Goal: Task Accomplishment & Management: Manage account settings

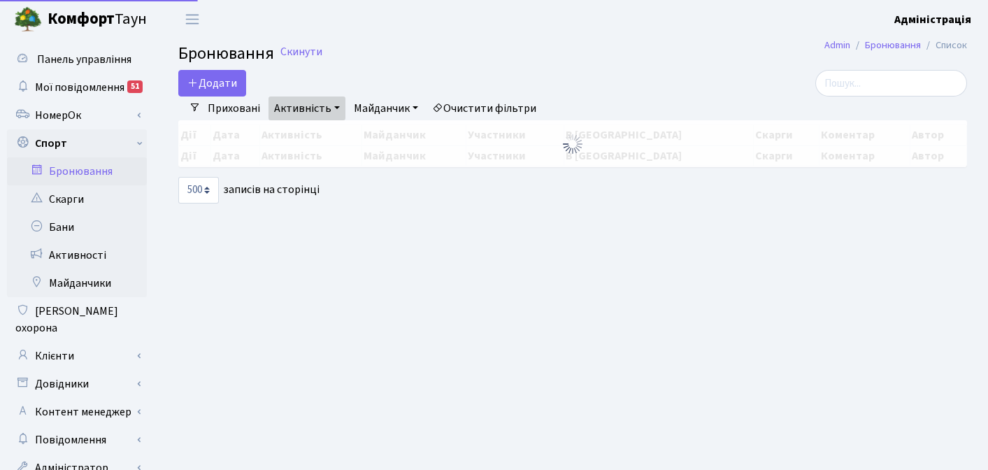
select select "500"
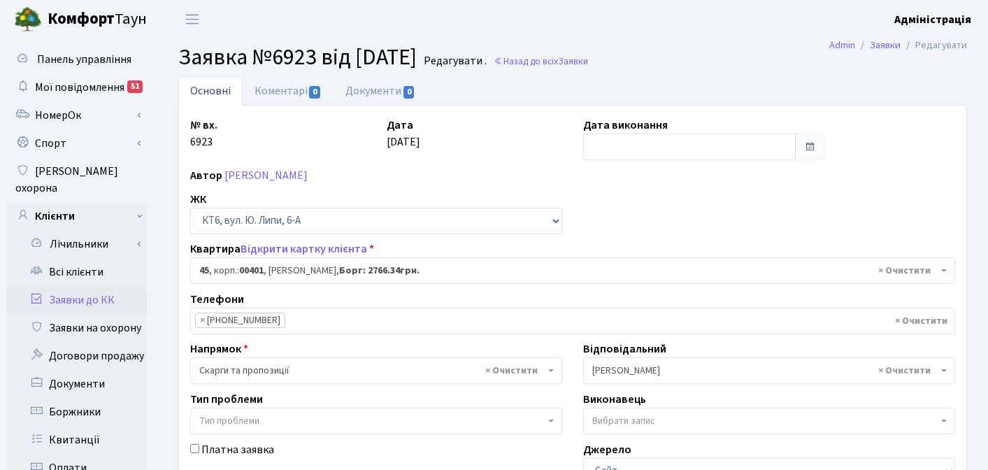
select select "17137"
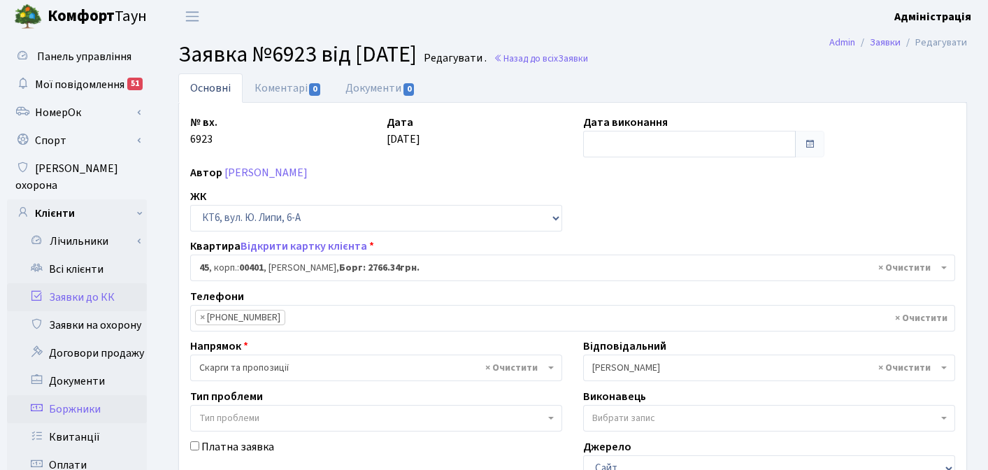
click at [80, 395] on link "Боржники" at bounding box center [77, 409] width 140 height 28
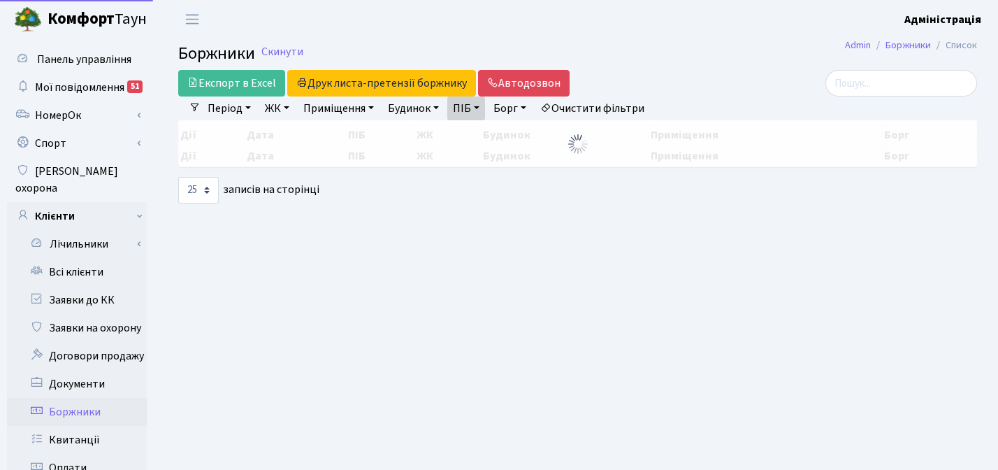
select select "25"
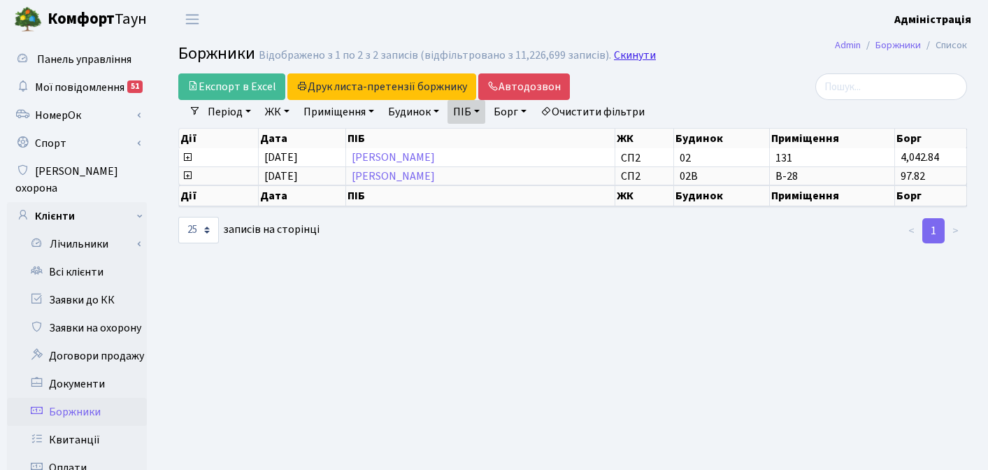
click at [630, 53] on link "Скинути" at bounding box center [635, 55] width 42 height 13
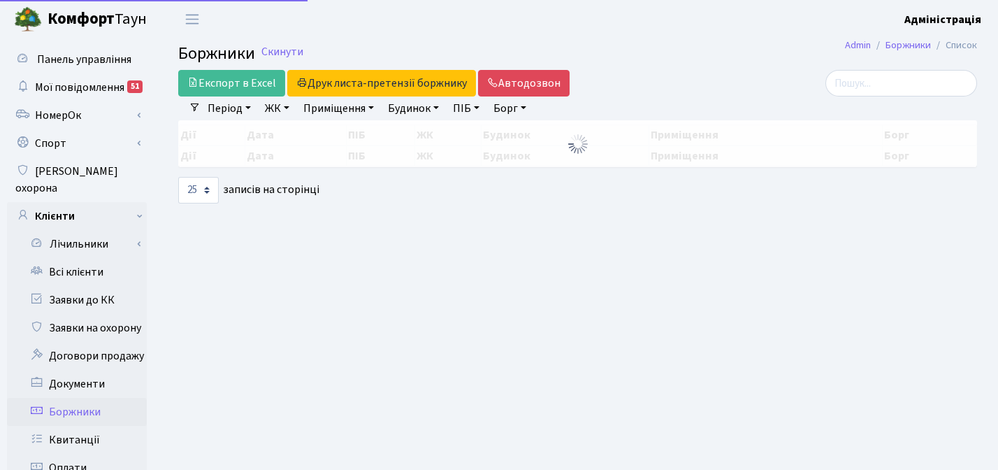
select select "25"
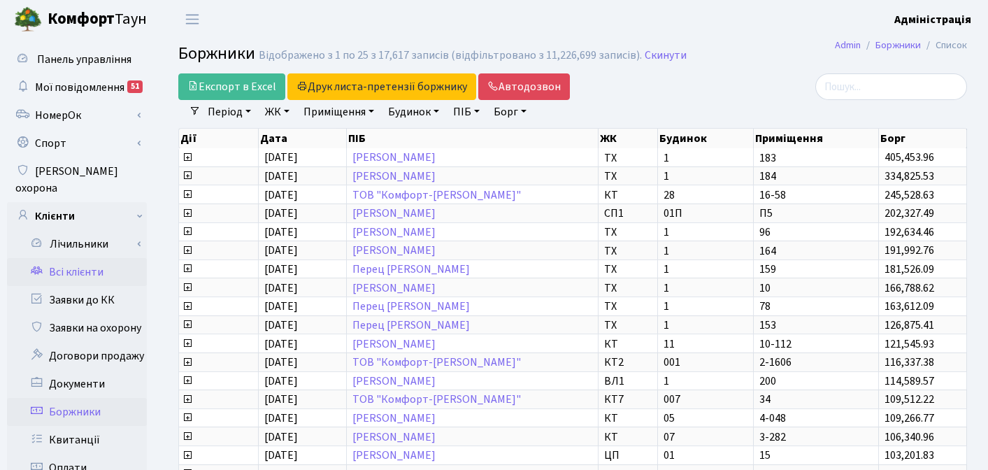
click at [96, 258] on link "Всі клієнти" at bounding box center [77, 272] width 140 height 28
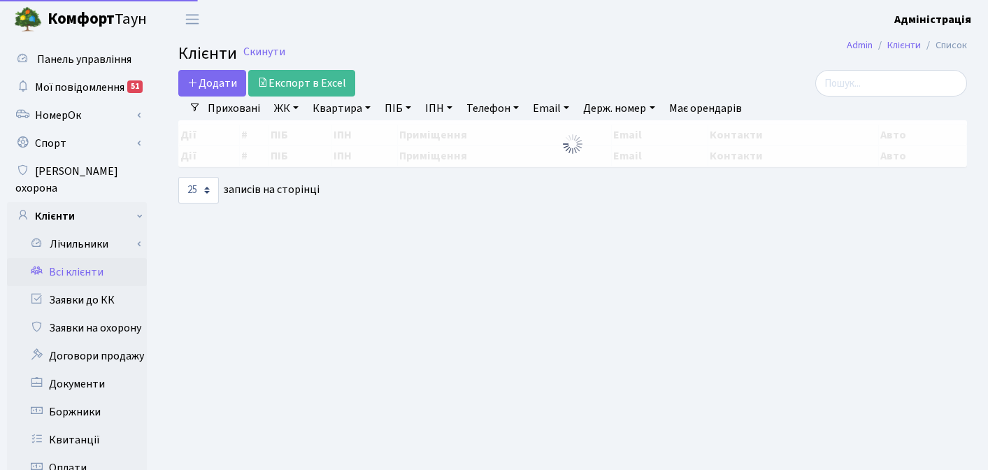
select select "25"
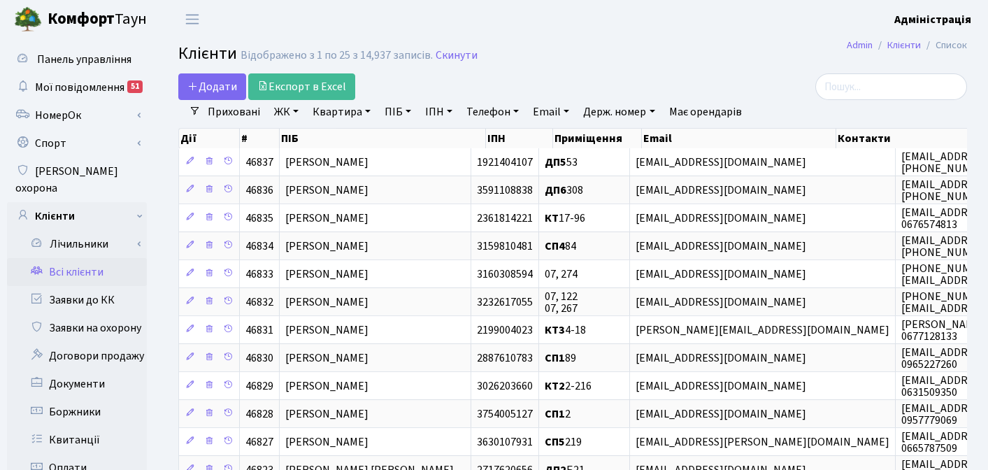
click at [426, 76] on div "Додати Експорт в Excel" at bounding box center [437, 86] width 519 height 27
click at [287, 111] on link "ЖК" at bounding box center [286, 112] width 36 height 24
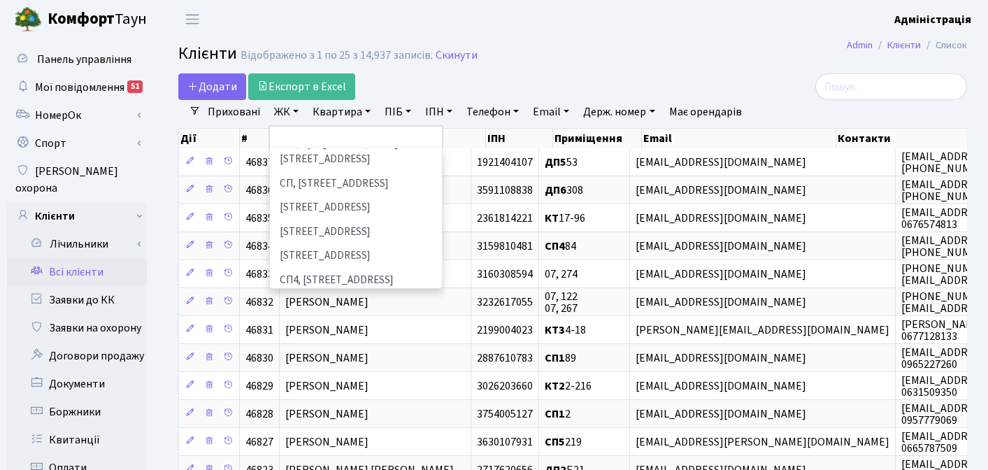
scroll to position [220, 0]
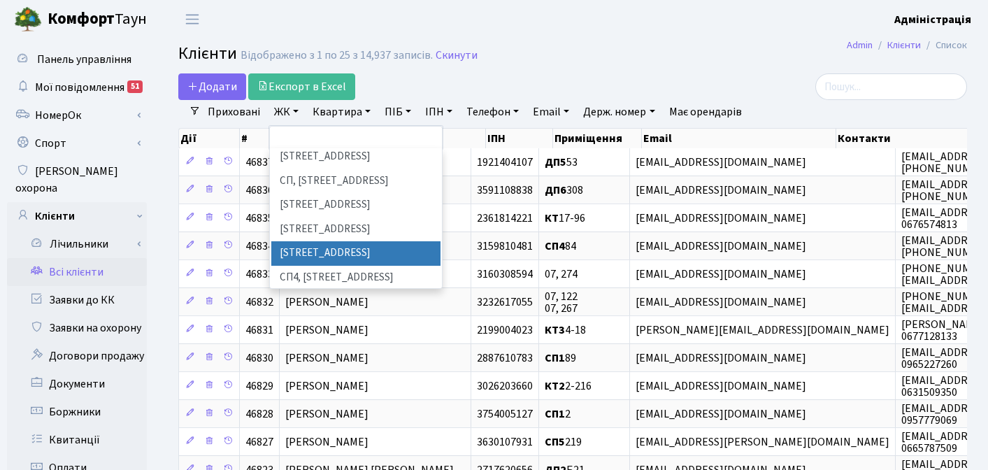
click at [312, 241] on li "[STREET_ADDRESS]" at bounding box center [355, 253] width 169 height 24
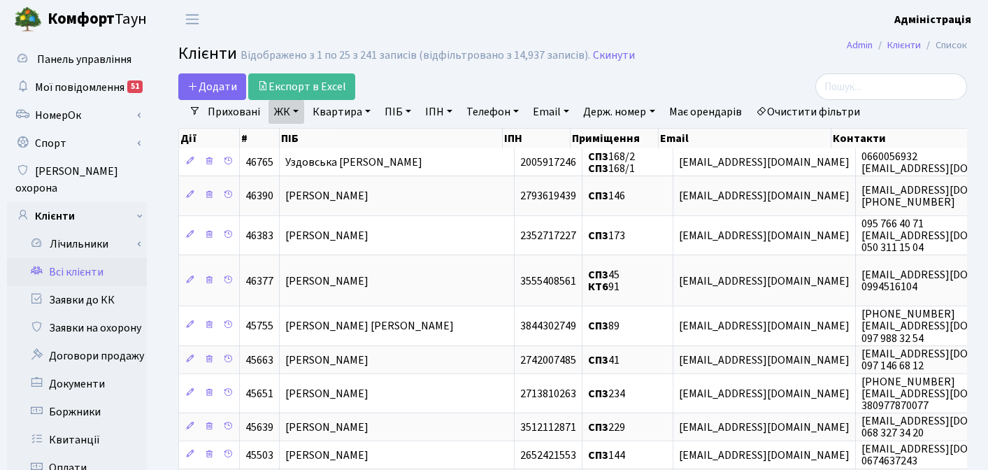
click at [721, 52] on h2 "Клієнти Відображено з 1 по 25 з 241 записів (відфільтровано з 14,937 записів). …" at bounding box center [572, 56] width 789 height 24
click at [331, 113] on link "Квартира" at bounding box center [341, 112] width 69 height 24
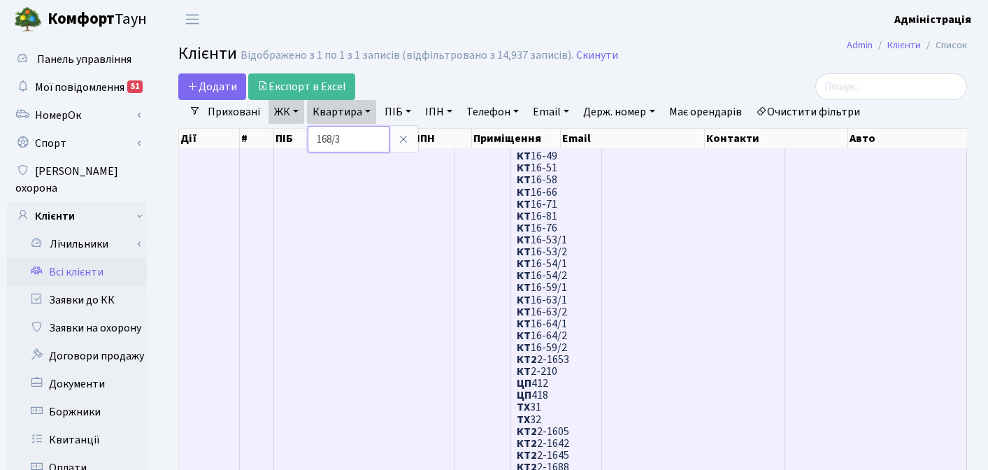
type input "168/3"
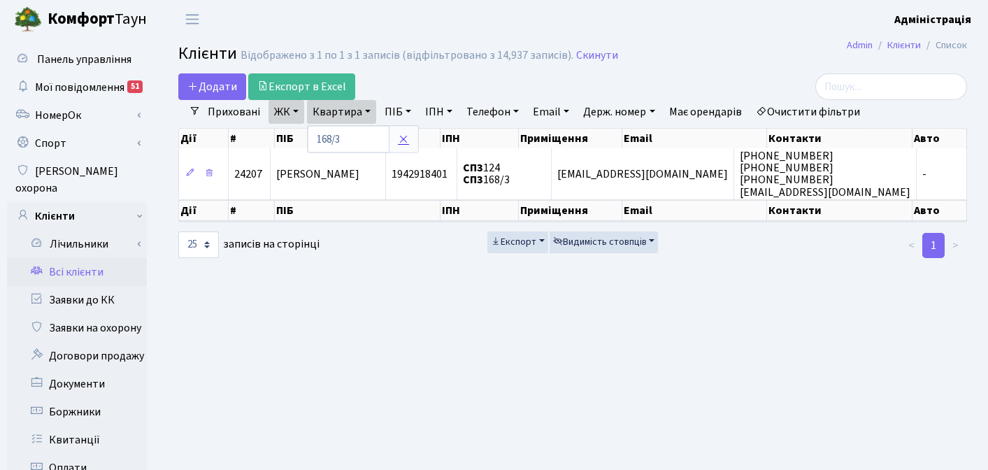
click at [402, 136] on icon at bounding box center [403, 139] width 11 height 11
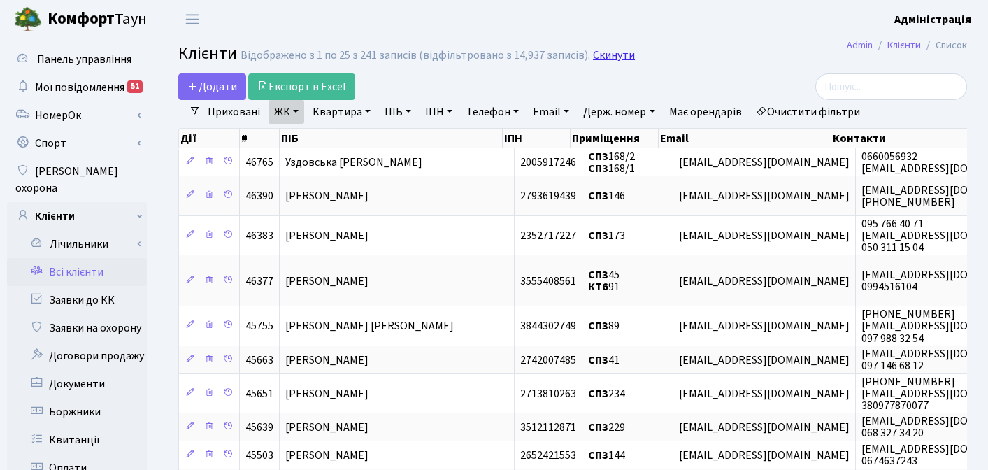
click at [619, 57] on link "Скинути" at bounding box center [614, 55] width 42 height 13
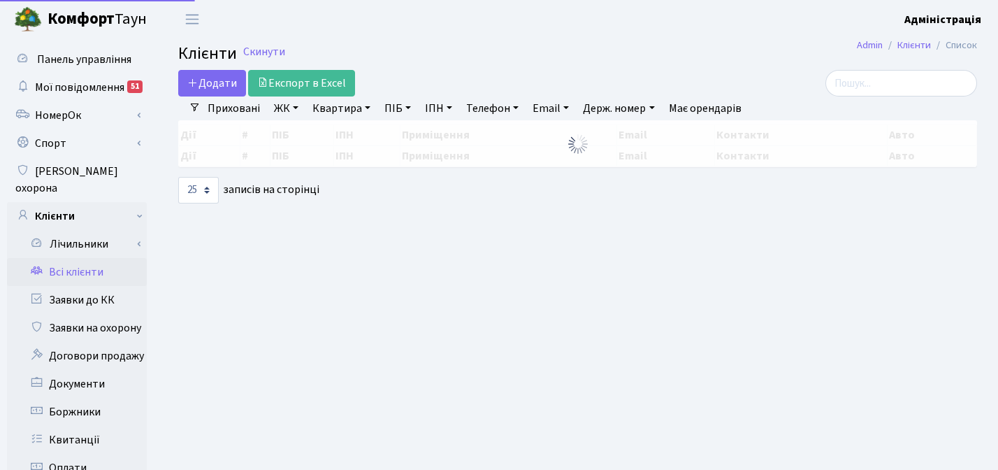
select select "25"
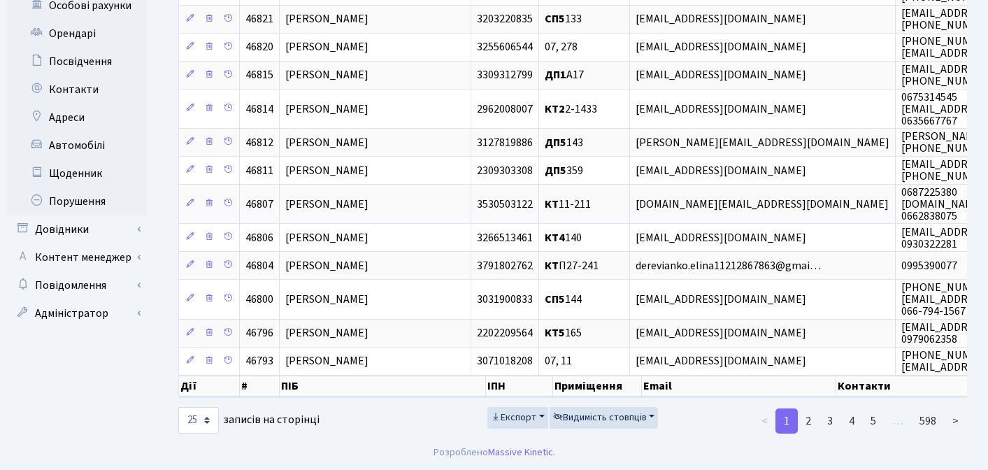
scroll to position [528, 0]
click at [86, 215] on link "Довідники" at bounding box center [77, 229] width 140 height 28
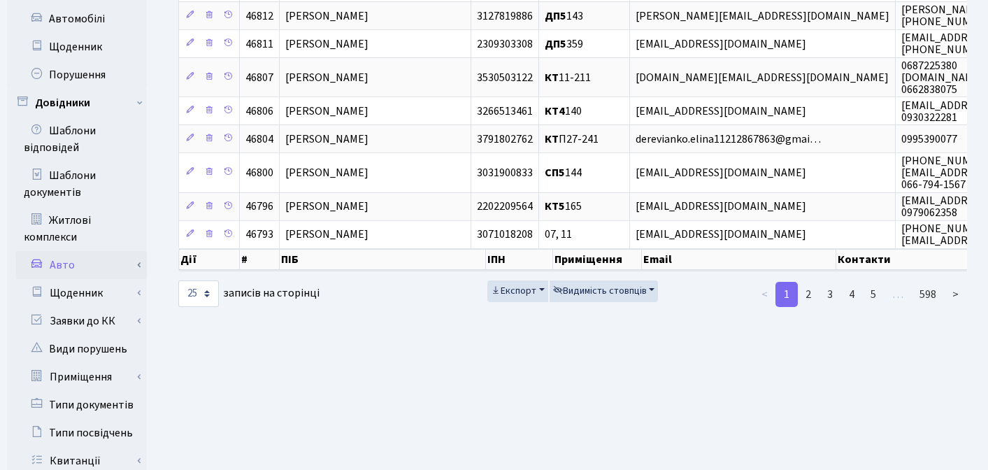
scroll to position [663, 0]
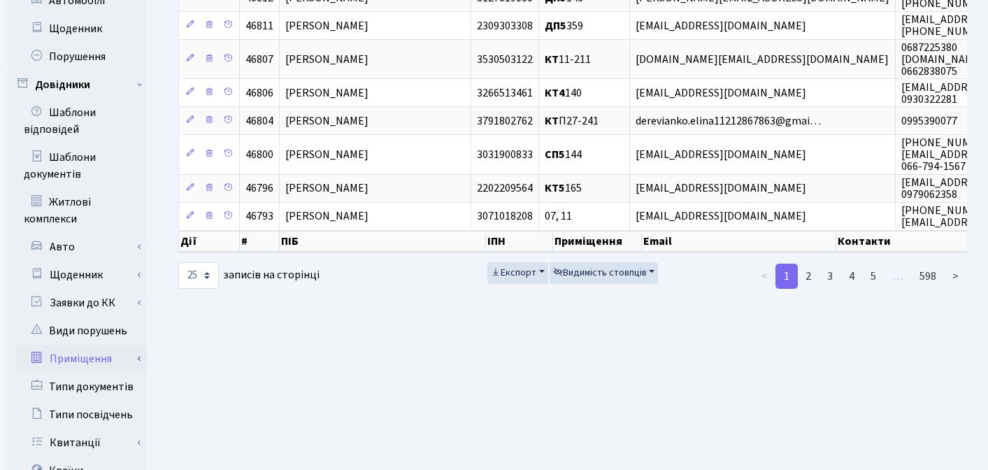
click at [87, 345] on link "Приміщення" at bounding box center [81, 359] width 131 height 28
click at [138, 373] on link "Всі приміщення" at bounding box center [81, 387] width 131 height 28
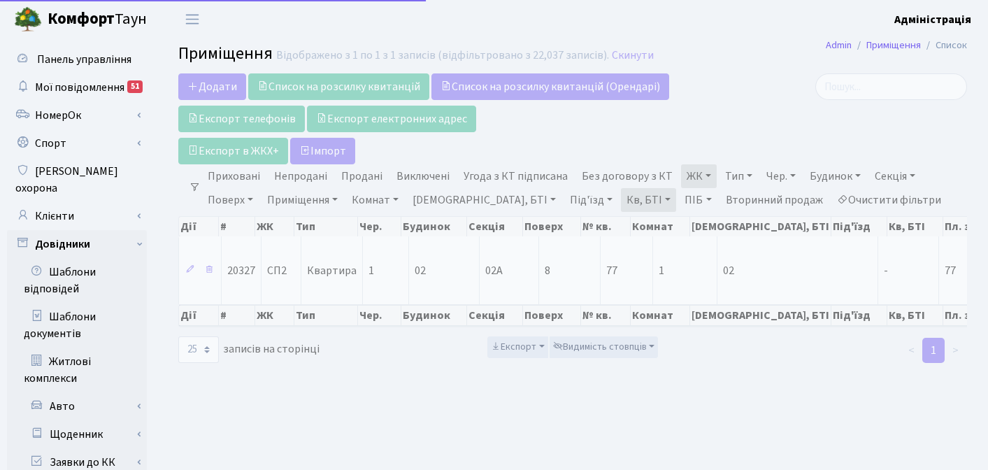
select select "25"
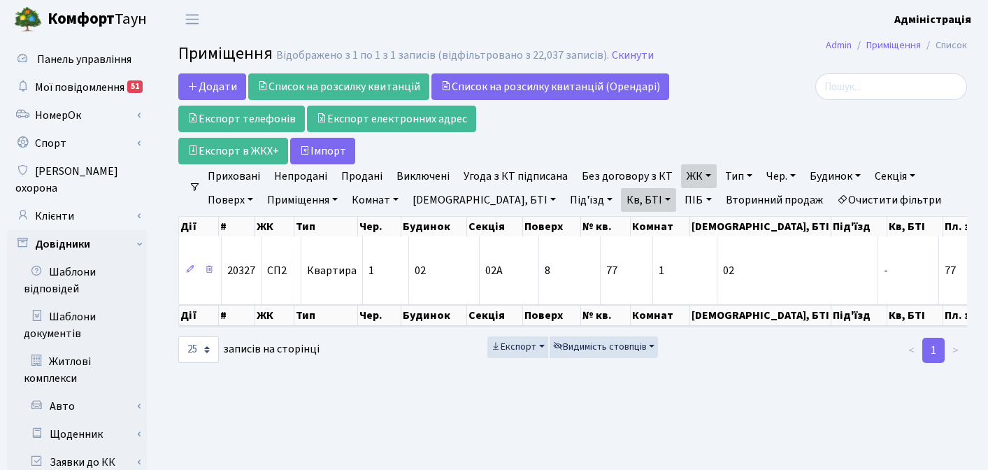
click at [831, 204] on link "Очистити фільтри" at bounding box center [888, 200] width 115 height 24
select select
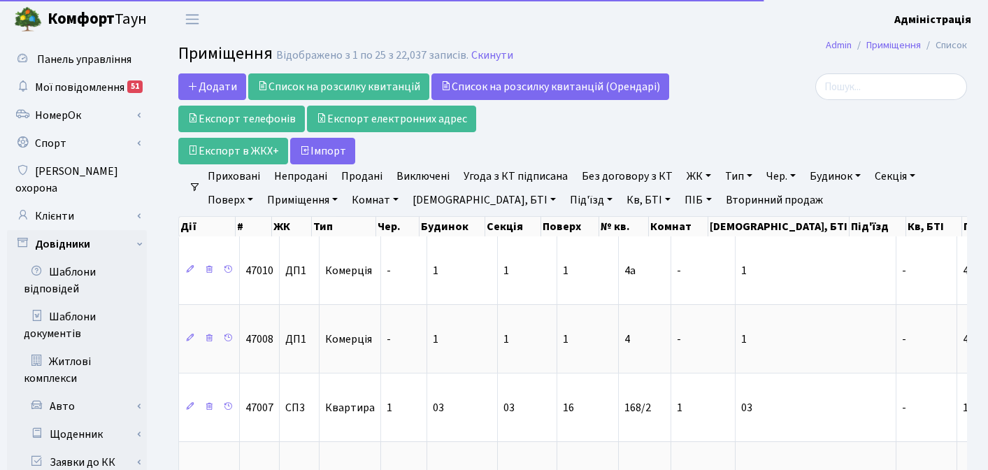
click at [696, 178] on link "ЖК" at bounding box center [699, 176] width 36 height 24
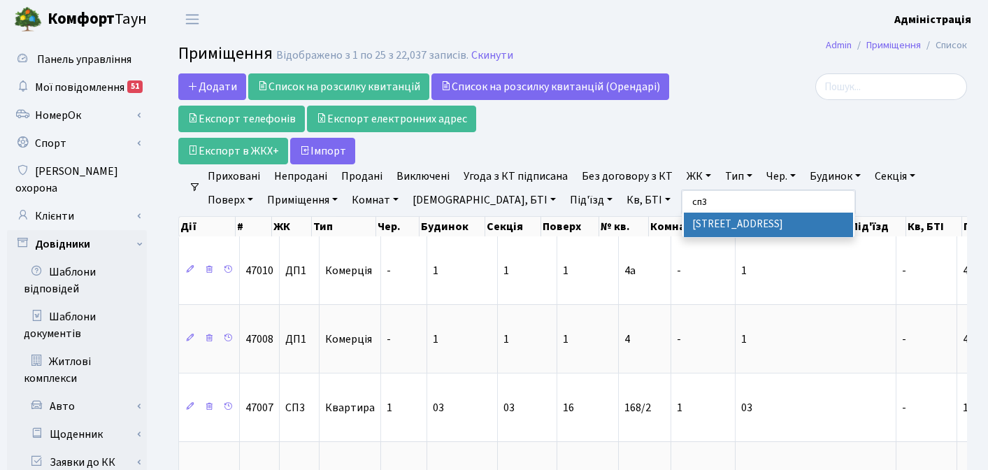
type input "сп3"
click at [743, 224] on li "СП3, Столичне шосе, 3" at bounding box center [768, 225] width 169 height 24
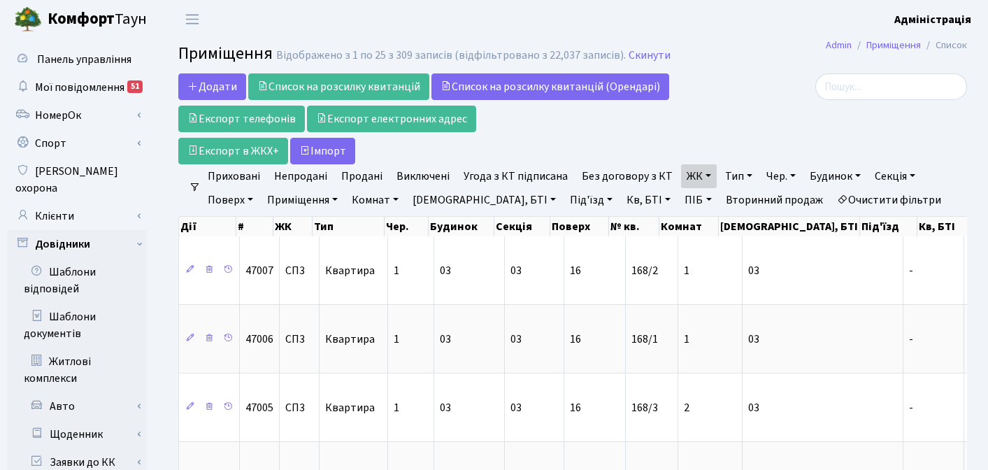
click at [621, 202] on link "Кв, БТІ" at bounding box center [648, 200] width 55 height 24
type input "168"
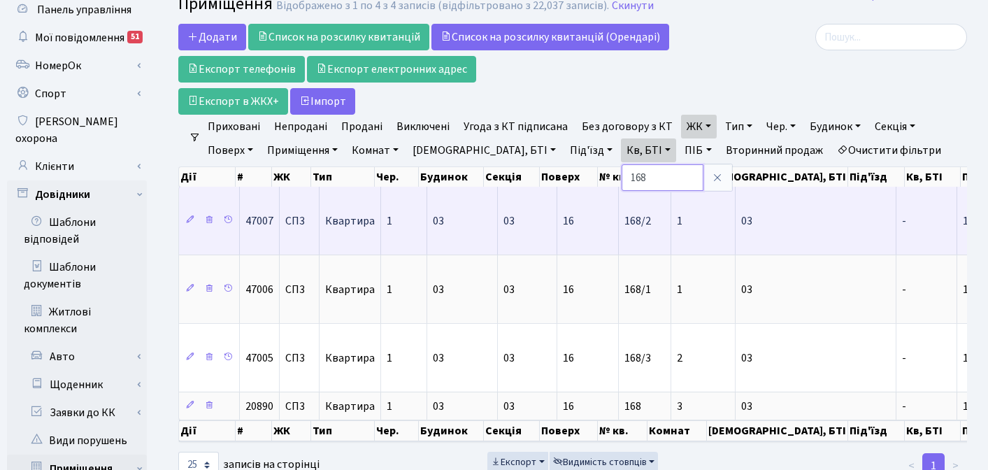
scroll to position [67, 0]
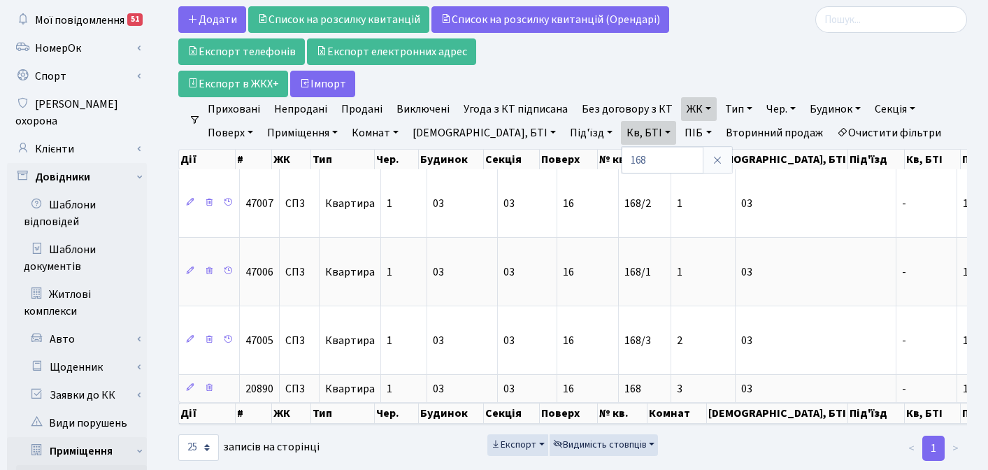
click at [780, 59] on div at bounding box center [842, 51] width 270 height 91
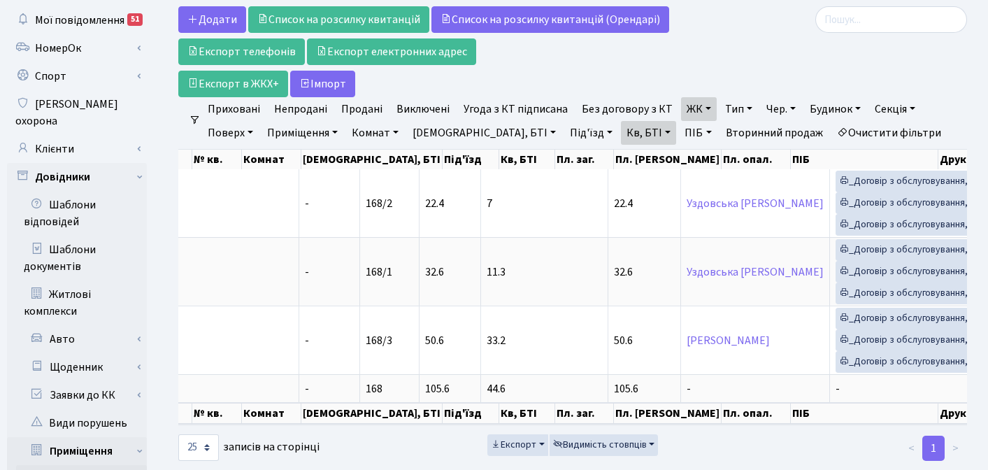
scroll to position [0, 0]
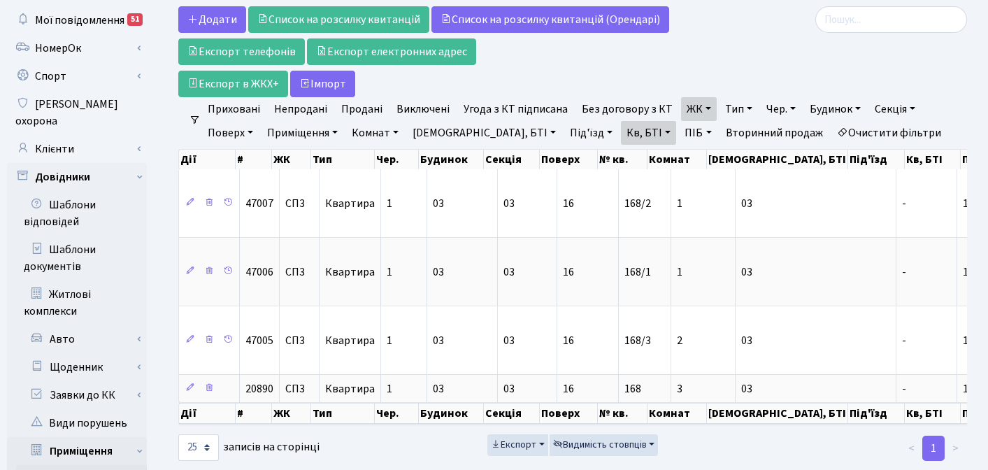
click at [742, 36] on div at bounding box center [842, 51] width 270 height 91
click at [763, 62] on div at bounding box center [842, 51] width 270 height 91
click at [831, 134] on link "Очистити фільтри" at bounding box center [888, 133] width 115 height 24
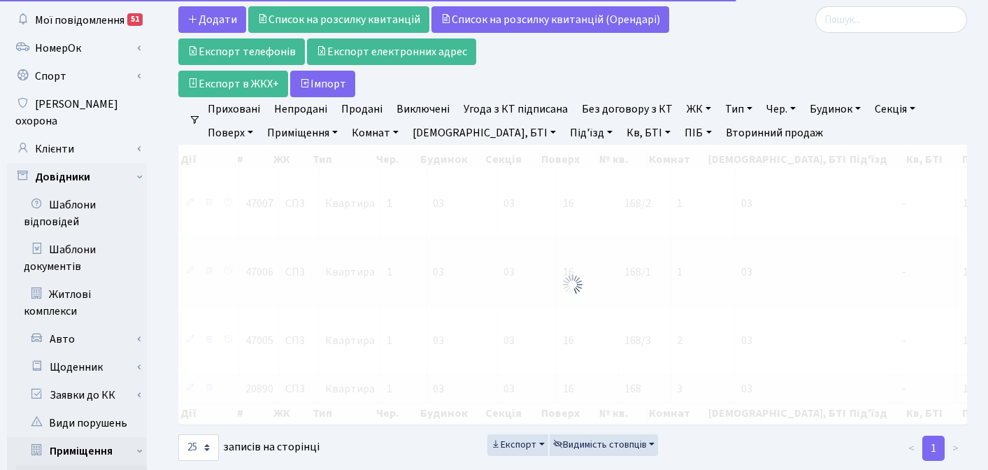
click at [782, 71] on div at bounding box center [842, 51] width 270 height 91
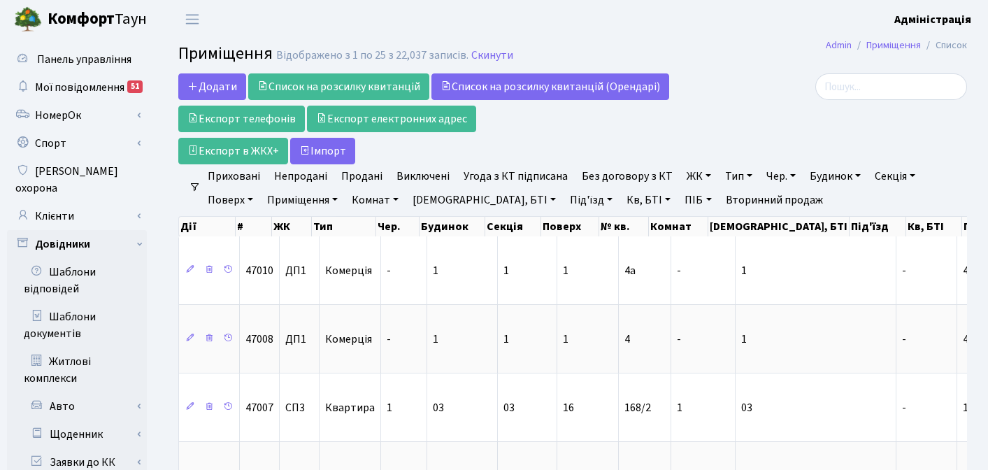
click at [678, 141] on div "Додати Список на розсилку квитанцій Список на розсилку квитанцій (Орендарі) Екс…" at bounding box center [437, 118] width 519 height 91
click at [673, 139] on div "Додати Список на розсилку квитанцій Список на розсилку квитанцій (Орендарі) Екс…" at bounding box center [437, 118] width 519 height 91
click at [719, 143] on div at bounding box center [842, 118] width 270 height 91
click at [772, 96] on div at bounding box center [842, 86] width 249 height 27
click at [58, 62] on span "Панель управління" at bounding box center [84, 59] width 94 height 15
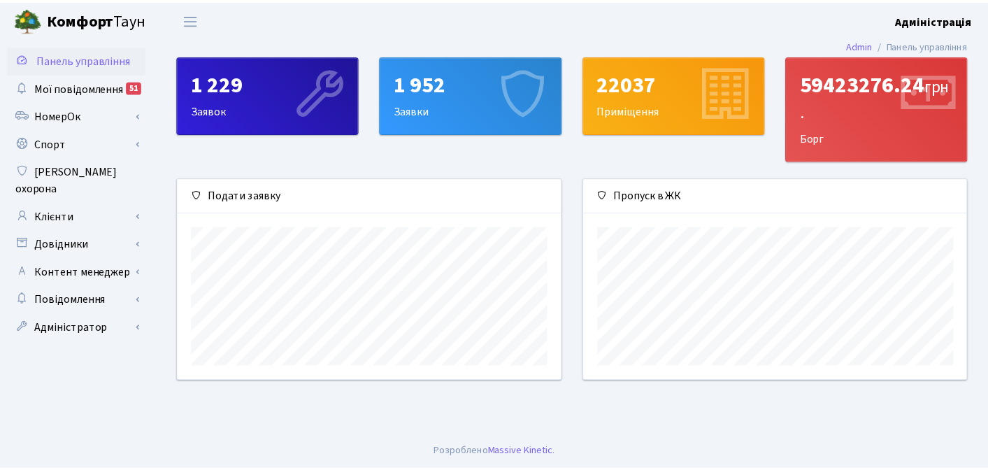
scroll to position [202, 387]
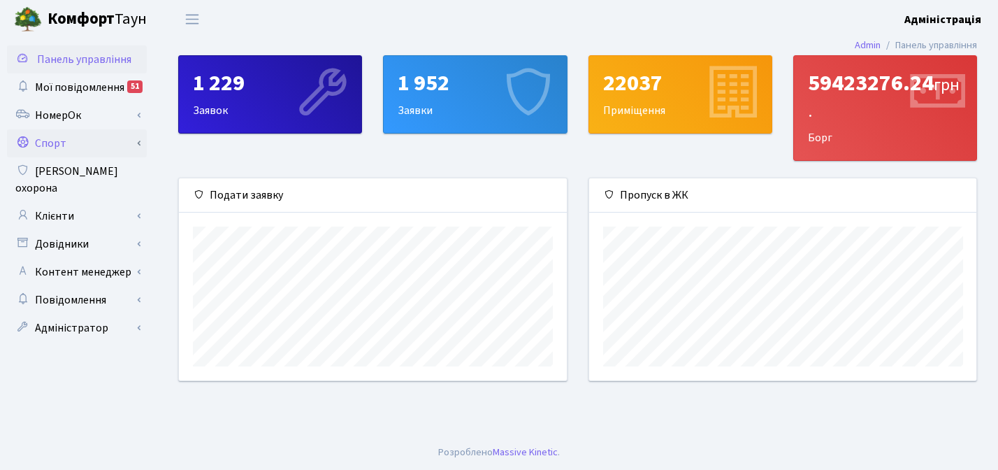
click at [48, 143] on link "Спорт" at bounding box center [77, 143] width 140 height 28
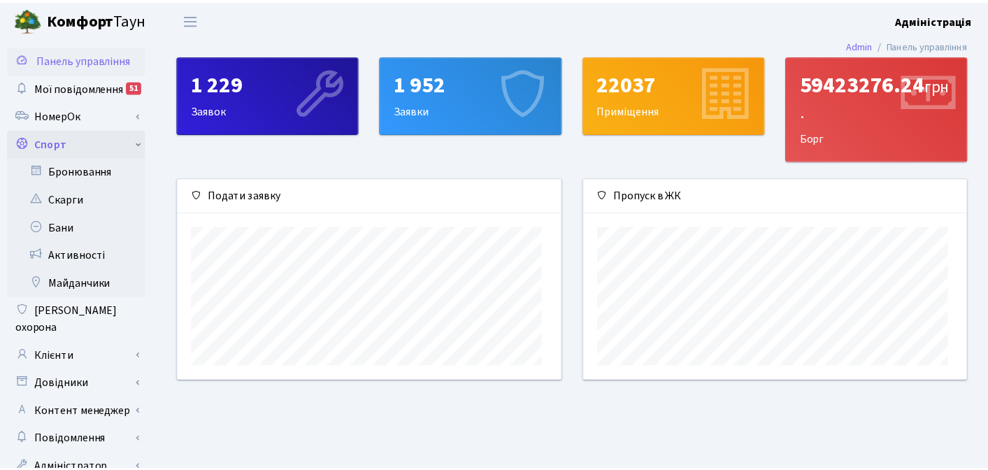
scroll to position [698872, 698691]
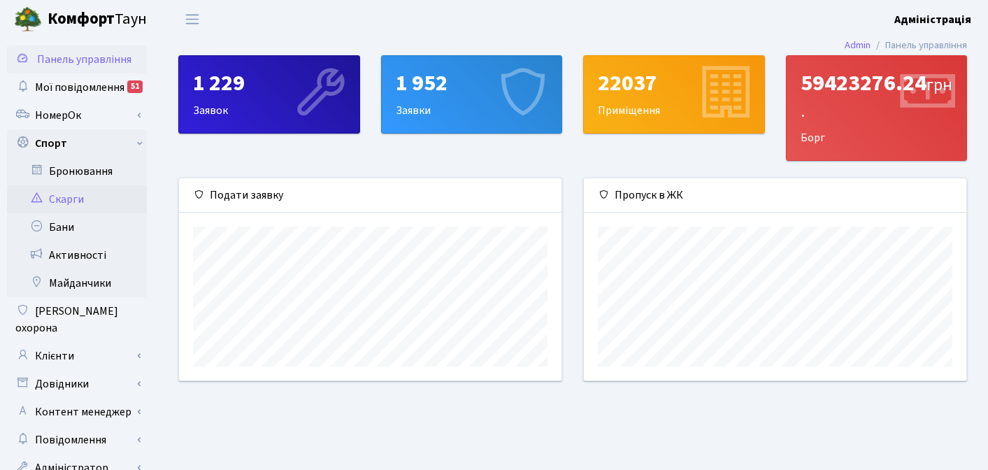
click at [69, 193] on link "Скарги" at bounding box center [77, 199] width 140 height 28
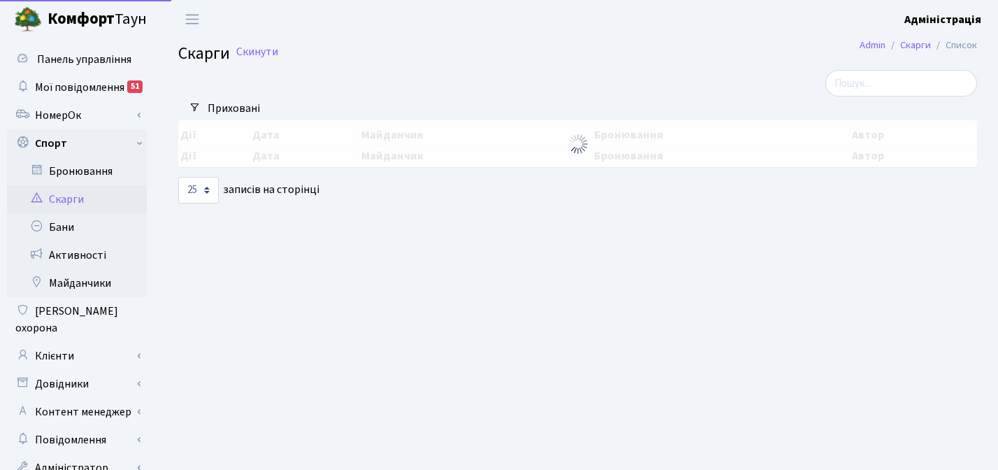
select select "25"
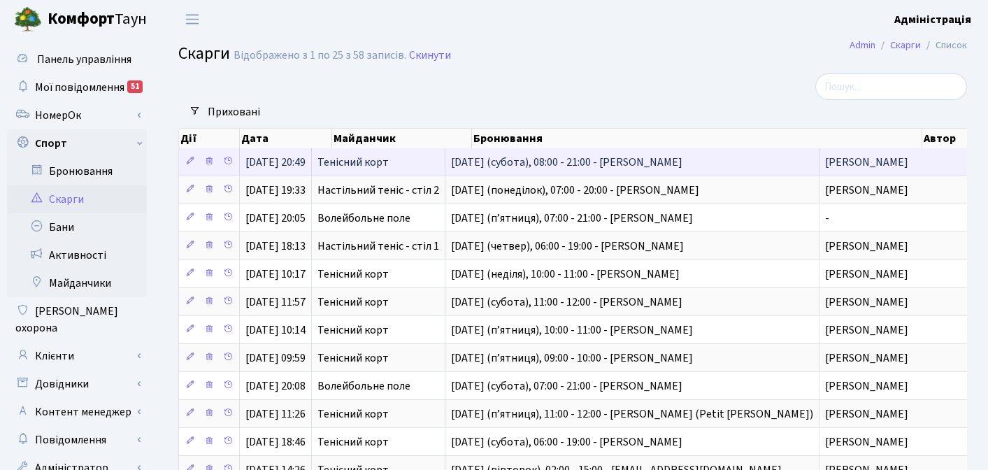
click at [547, 160] on span "[DATE] (субота), 08:00 - 21:00 - [PERSON_NAME]" at bounding box center [632, 162] width 362 height 11
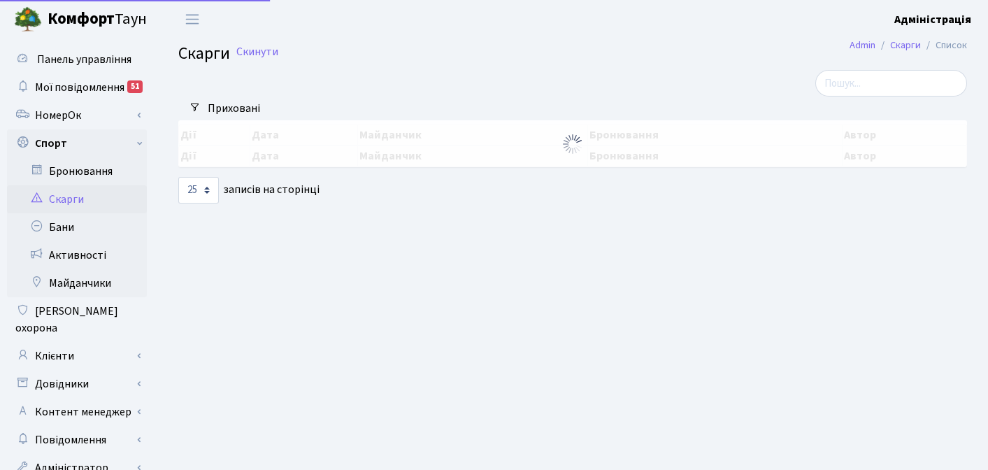
select select "25"
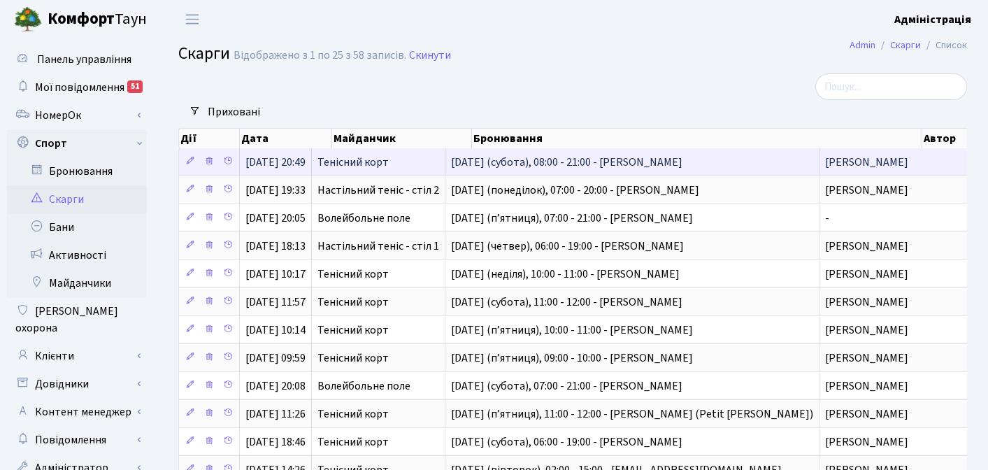
click at [689, 161] on span "[DATE] (субота), 08:00 - 21:00 - [PERSON_NAME]" at bounding box center [632, 162] width 362 height 11
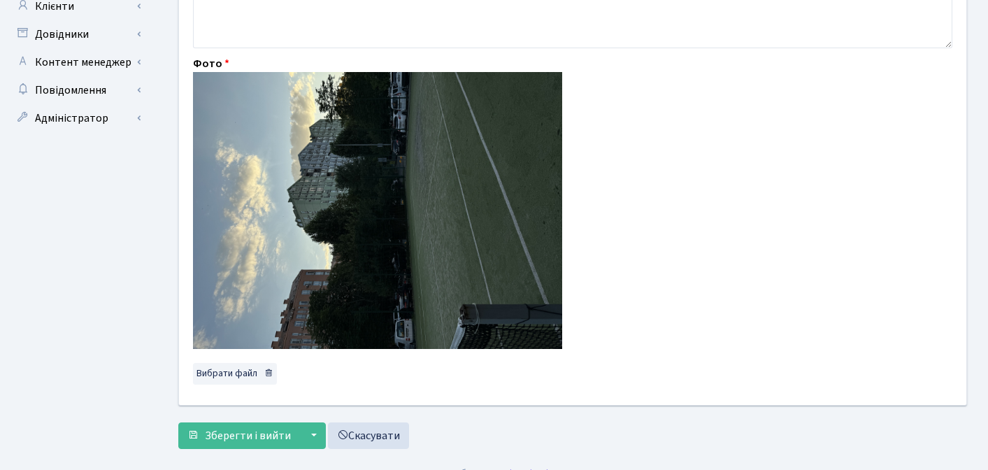
scroll to position [371, 0]
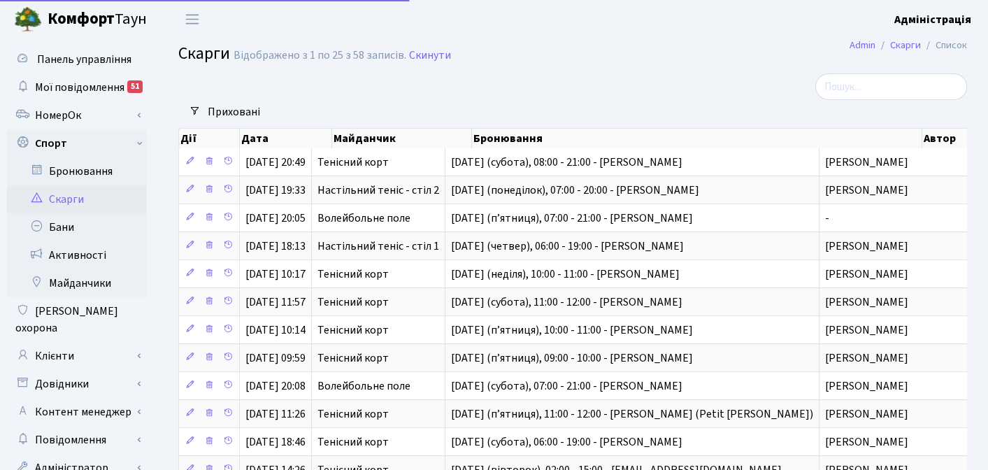
select select "25"
click at [64, 200] on link "Скарги" at bounding box center [77, 199] width 140 height 28
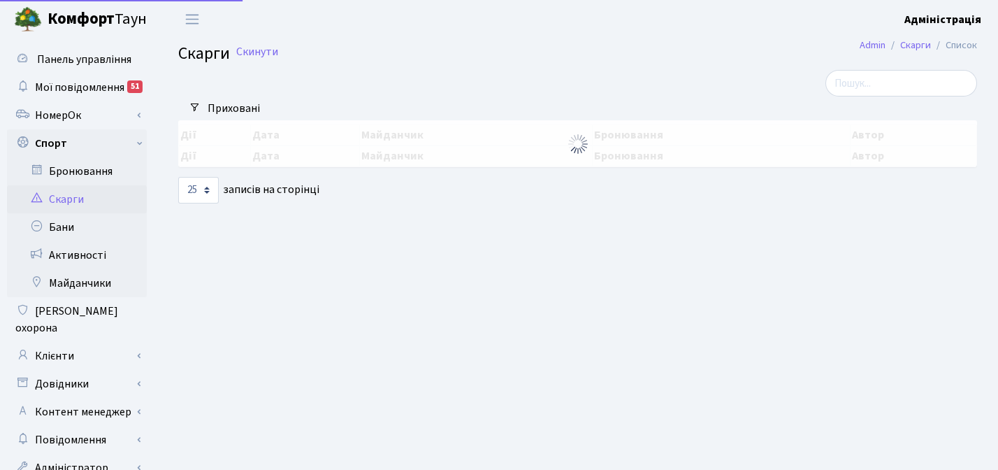
select select "25"
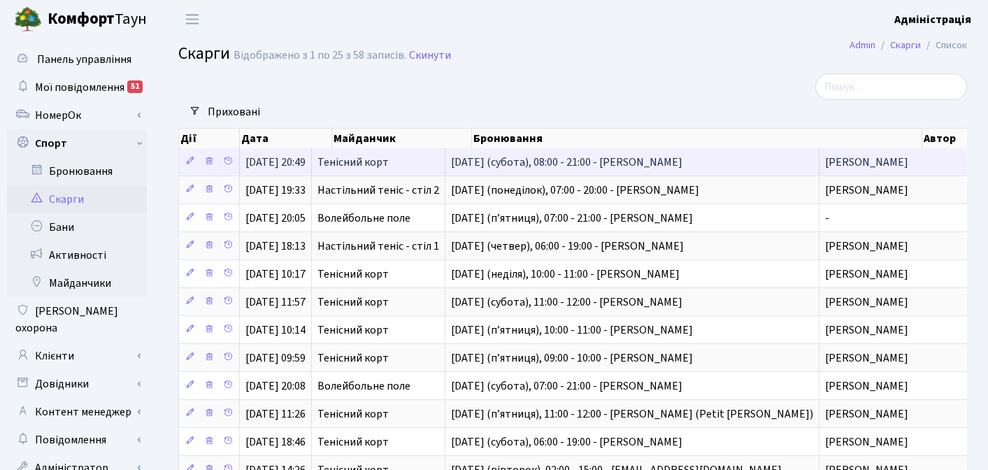
click at [574, 163] on span "5-го липня (субота), 08:00 - 21:00 - Левчук Євгеній Анатолійович" at bounding box center [632, 162] width 362 height 11
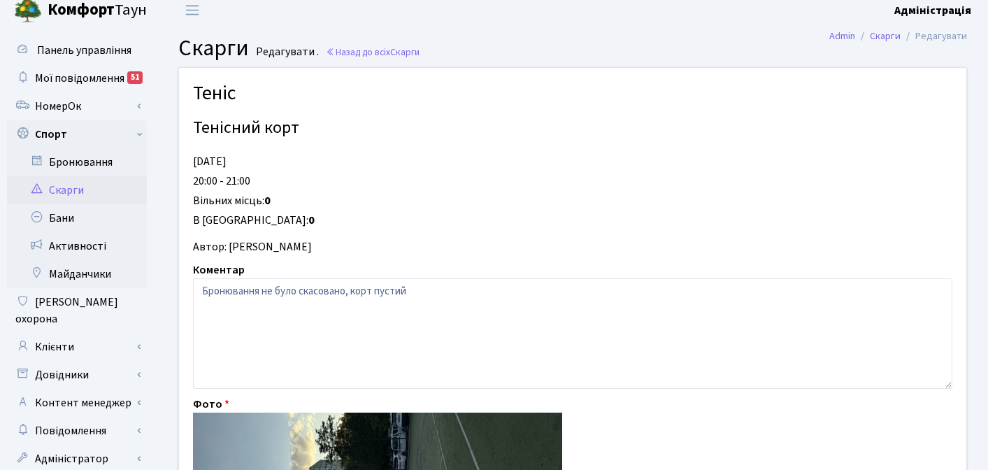
scroll to position [20, 0]
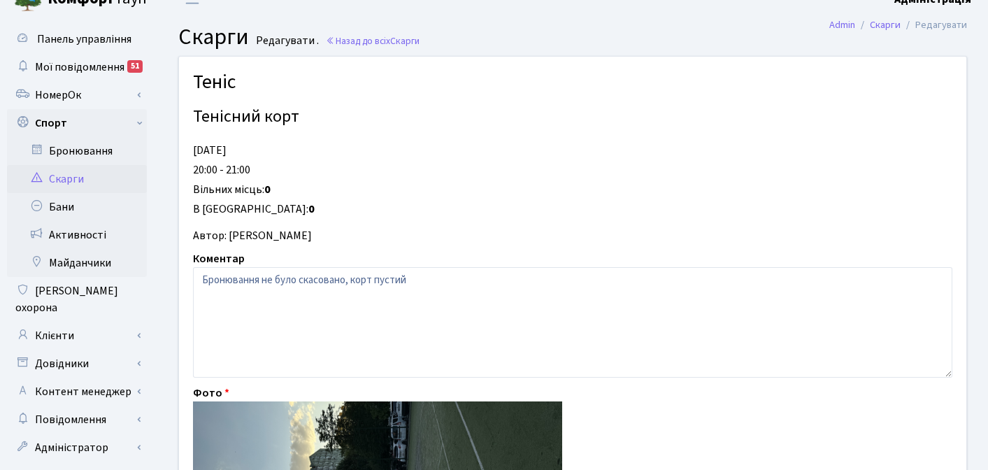
click at [159, 211] on div "Теніс Тенісний корт [DATE] 20:00 - 21:00 Вільних місць: 0 В черзі: 0 Автор: [PE…" at bounding box center [572, 420] width 830 height 729
click at [361, 42] on link "Назад до всіх Скарги" at bounding box center [373, 40] width 94 height 13
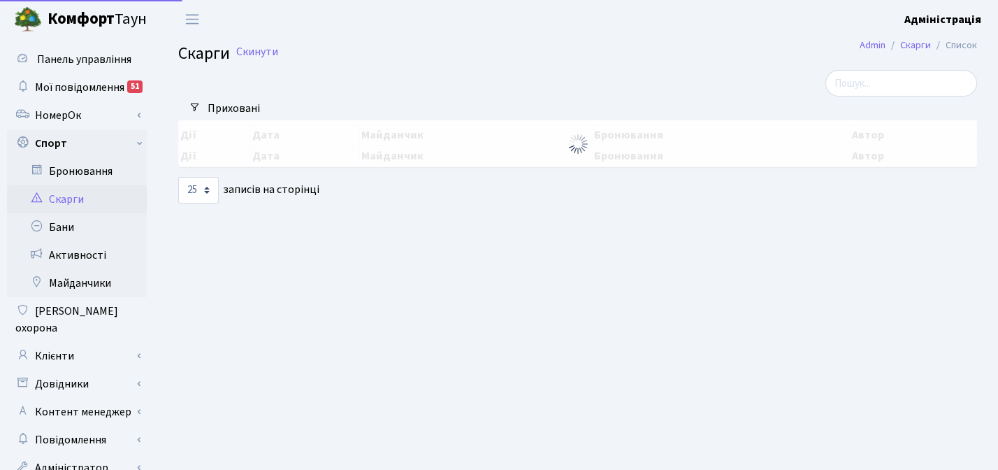
select select "25"
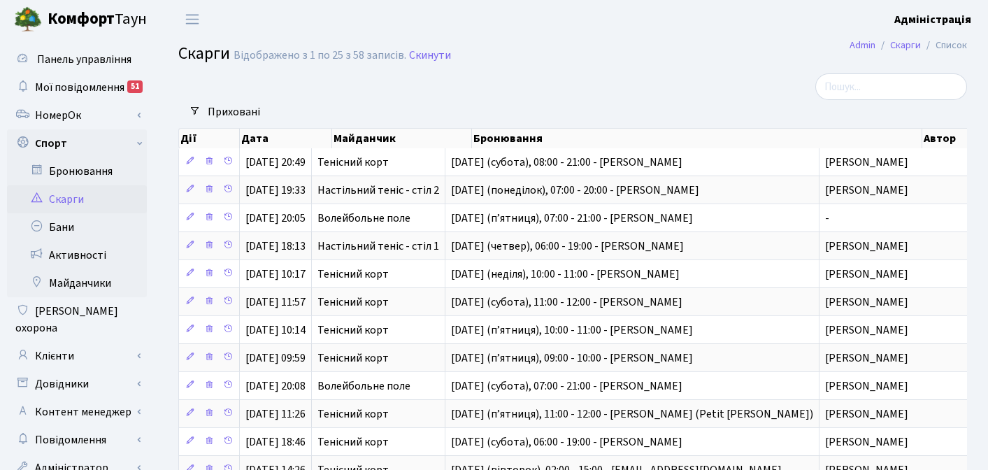
click at [671, 78] on div at bounding box center [438, 86] width 540 height 27
